Goal: Transaction & Acquisition: Book appointment/travel/reservation

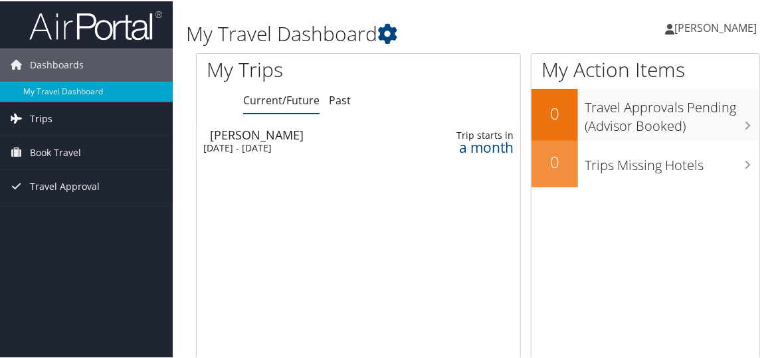
click at [42, 119] on span "Trips" at bounding box center [41, 117] width 23 height 33
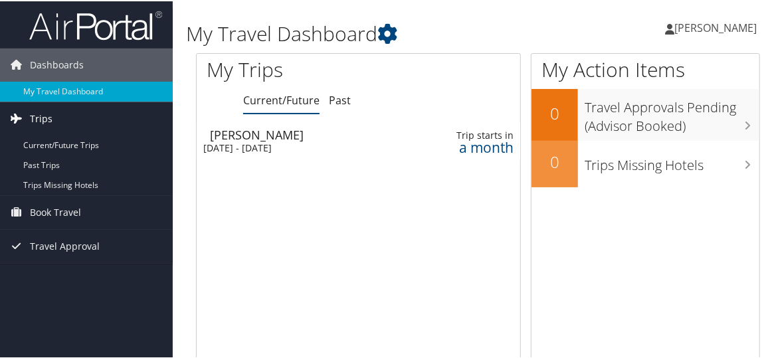
click at [42, 119] on span "Trips" at bounding box center [41, 117] width 23 height 33
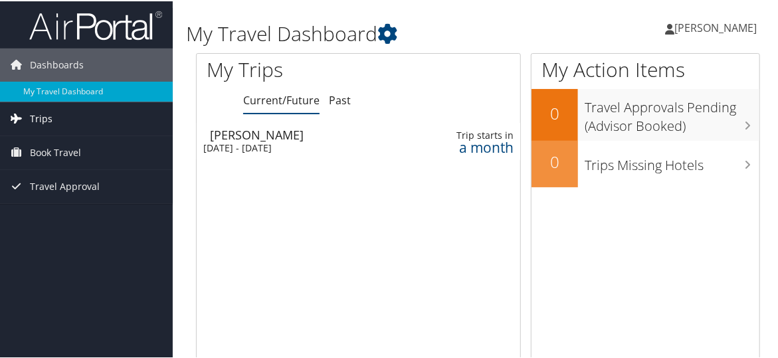
click at [42, 119] on span "Trips" at bounding box center [41, 117] width 23 height 33
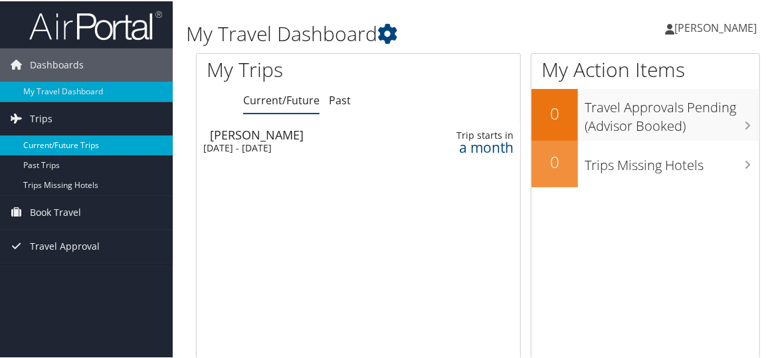
click at [53, 150] on link "Current/Future Trips" at bounding box center [86, 144] width 173 height 20
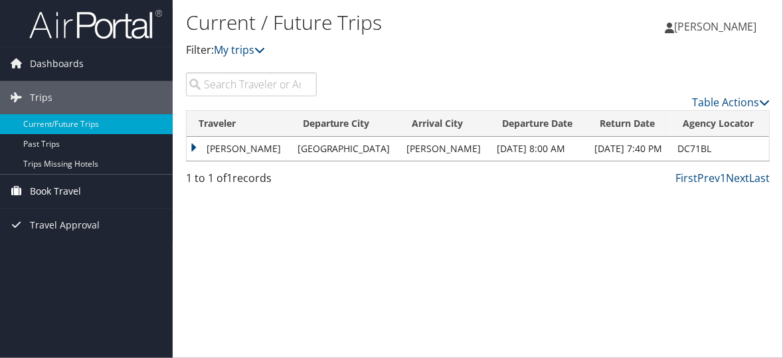
click at [52, 181] on span "Book Travel" at bounding box center [55, 191] width 51 height 33
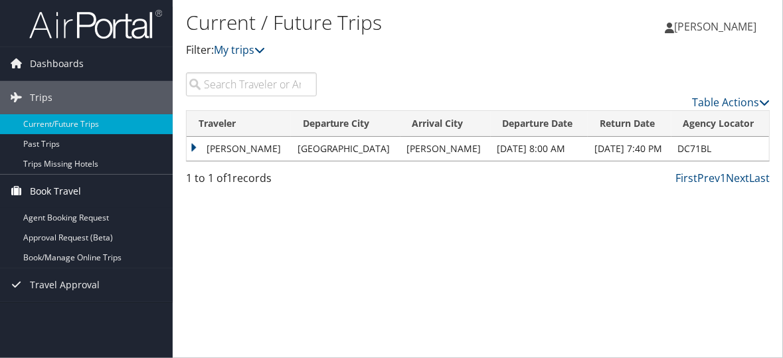
click at [49, 185] on span "Book Travel" at bounding box center [55, 191] width 51 height 33
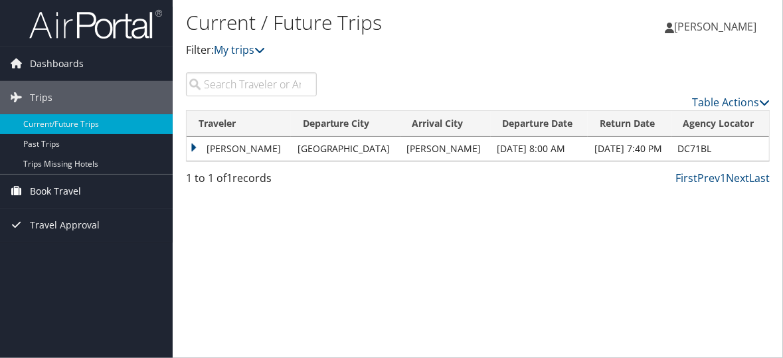
click at [49, 185] on span "Book Travel" at bounding box center [55, 191] width 51 height 33
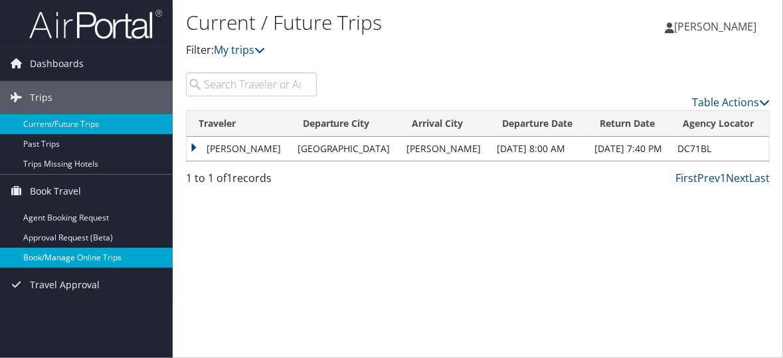
click at [89, 261] on link "Book/Manage Online Trips" at bounding box center [86, 258] width 173 height 20
